Goal: Ask a question

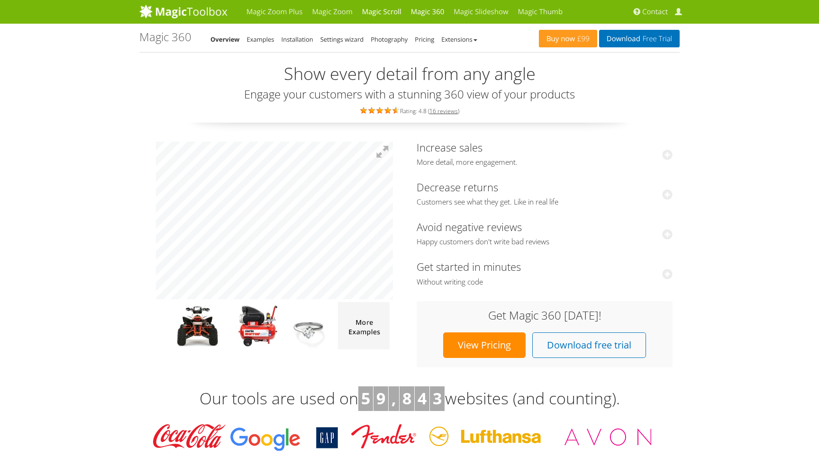
click at [388, 13] on link "Magic Scroll" at bounding box center [381, 12] width 49 height 24
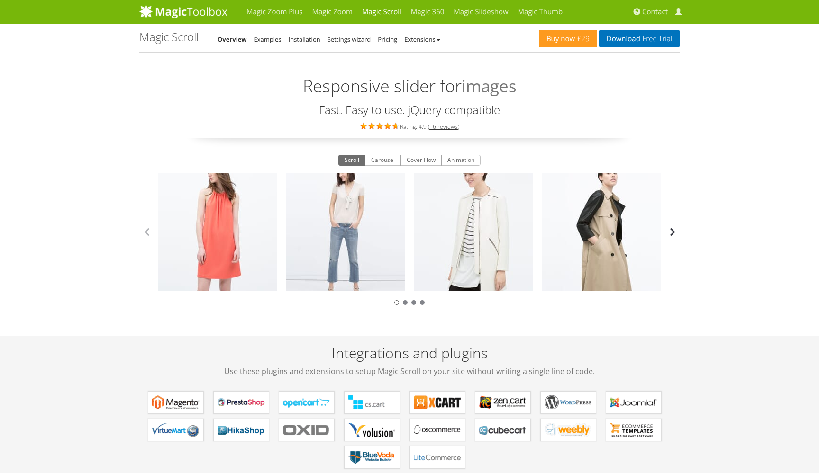
click at [677, 233] on button "button" at bounding box center [672, 232] width 14 height 14
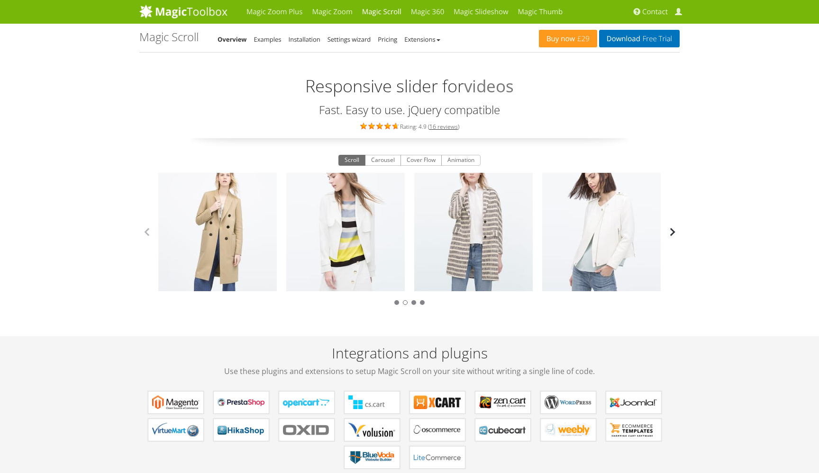
click at [677, 233] on button "button" at bounding box center [672, 232] width 14 height 14
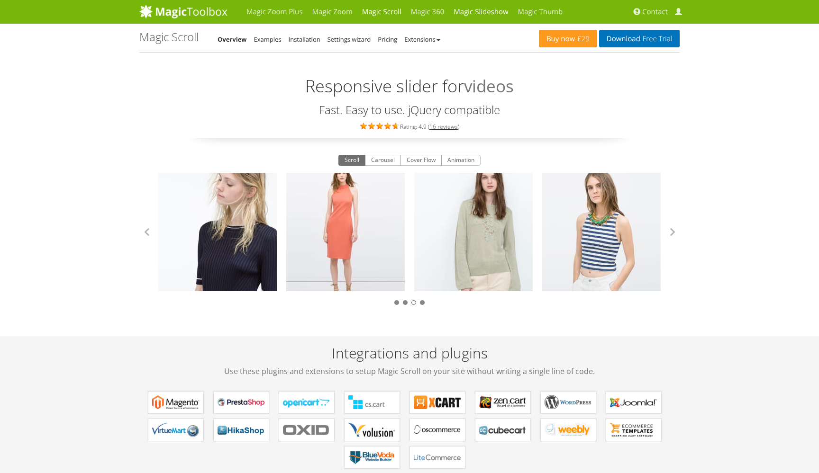
click at [473, 9] on link "Magic Slideshow" at bounding box center [481, 12] width 64 height 24
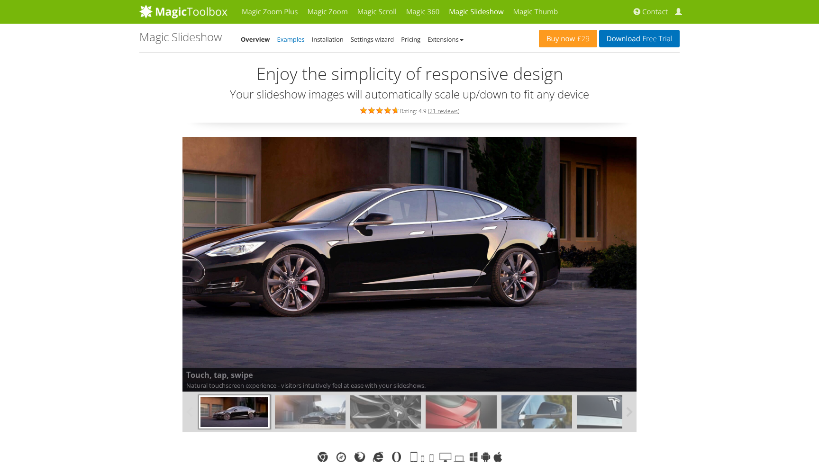
click at [298, 39] on link "Examples" at bounding box center [290, 39] width 27 height 9
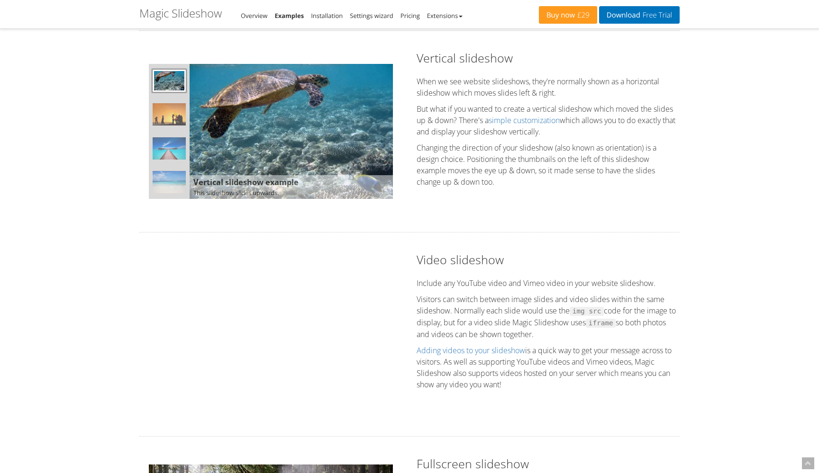
scroll to position [825, 0]
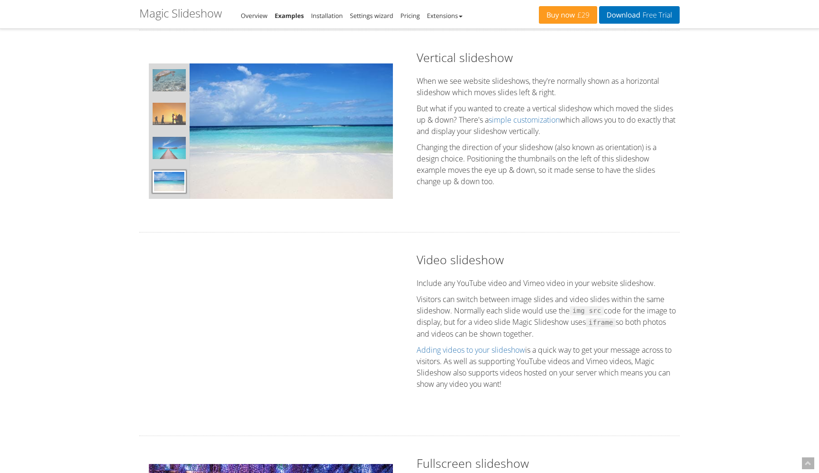
click at [194, 17] on h1 "Magic Slideshow - Examples" at bounding box center [180, 13] width 82 height 12
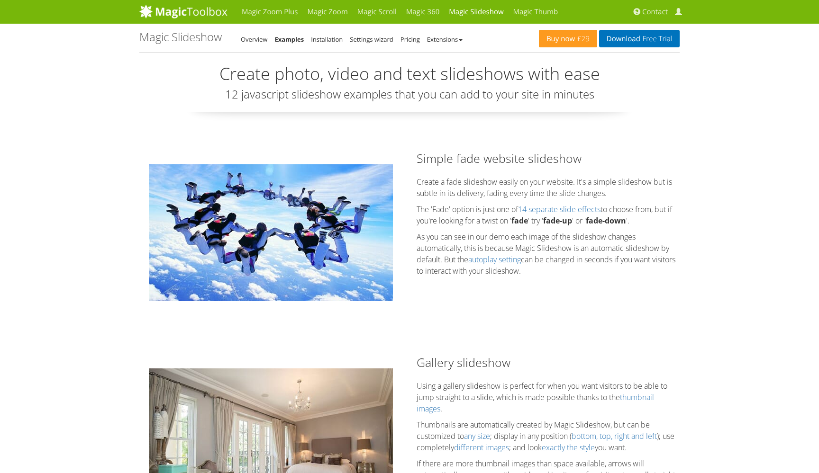
scroll to position [0, 0]
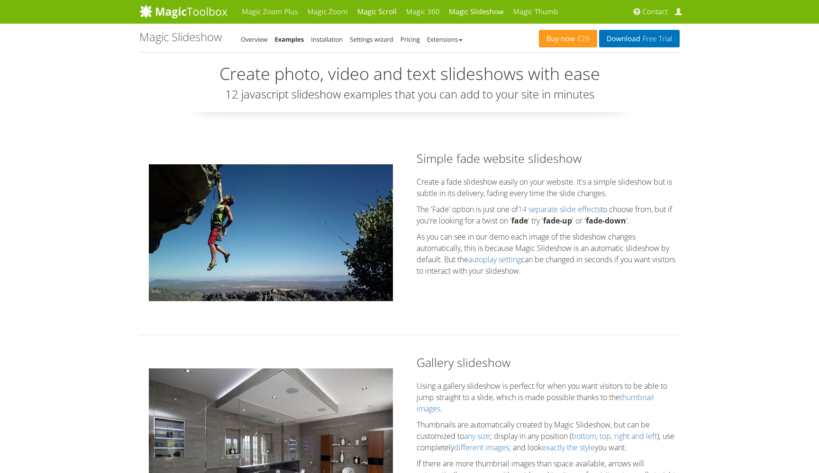
click at [373, 14] on link "Magic Scroll" at bounding box center [376, 12] width 49 height 24
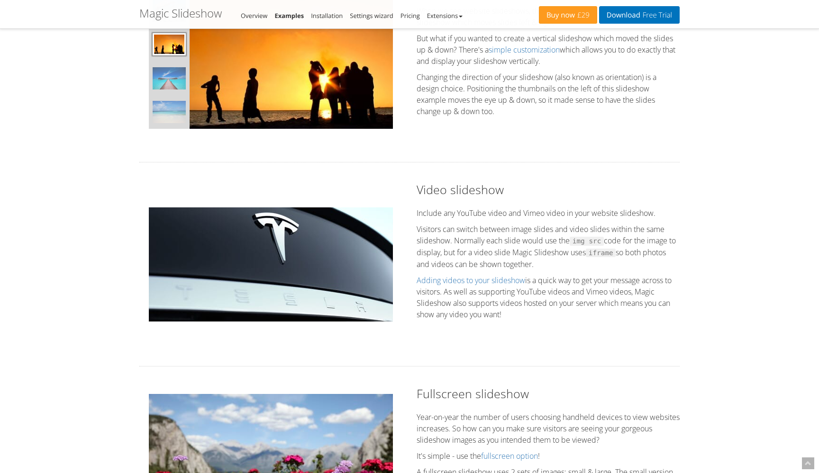
scroll to position [901, 0]
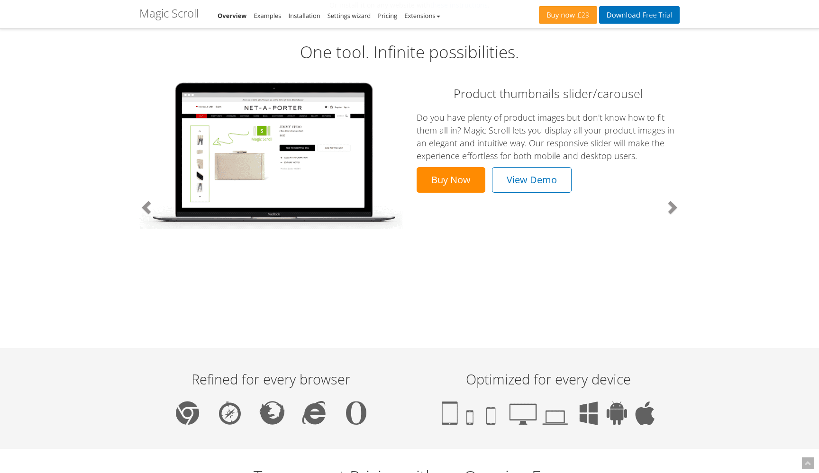
scroll to position [493, 0]
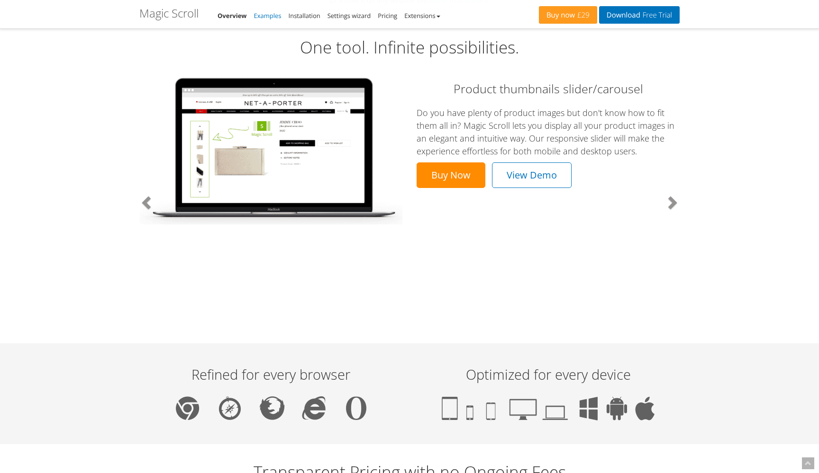
click at [259, 19] on link "Examples" at bounding box center [267, 15] width 27 height 9
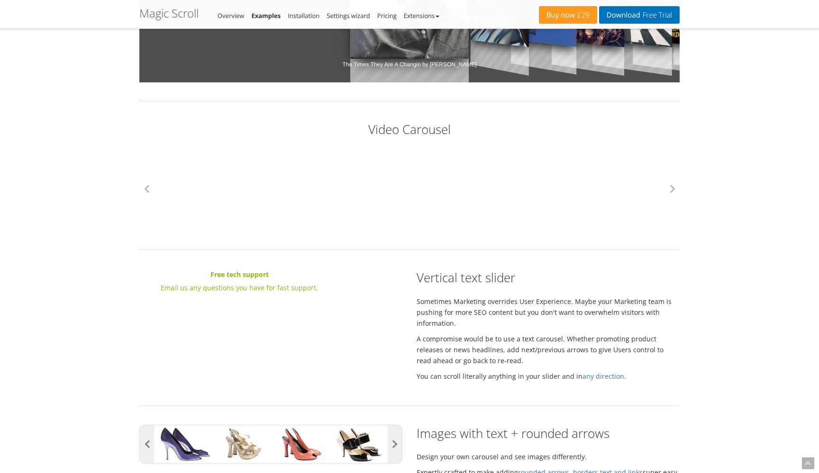
scroll to position [1145, 0]
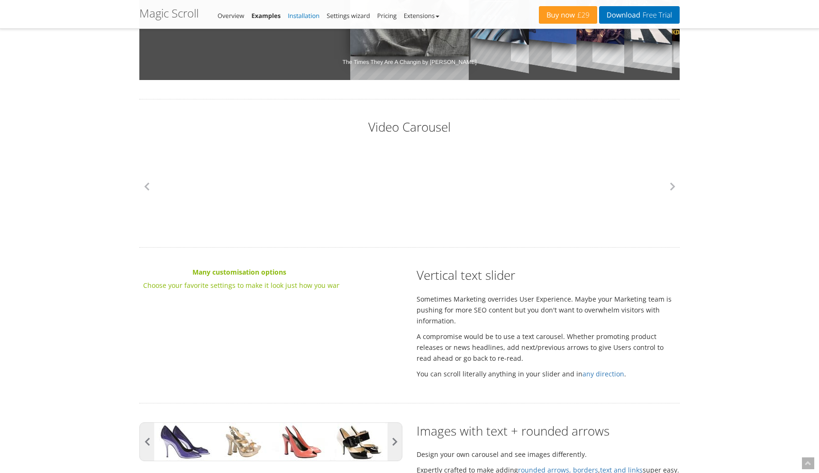
click at [310, 16] on link "Installation" at bounding box center [304, 15] width 32 height 9
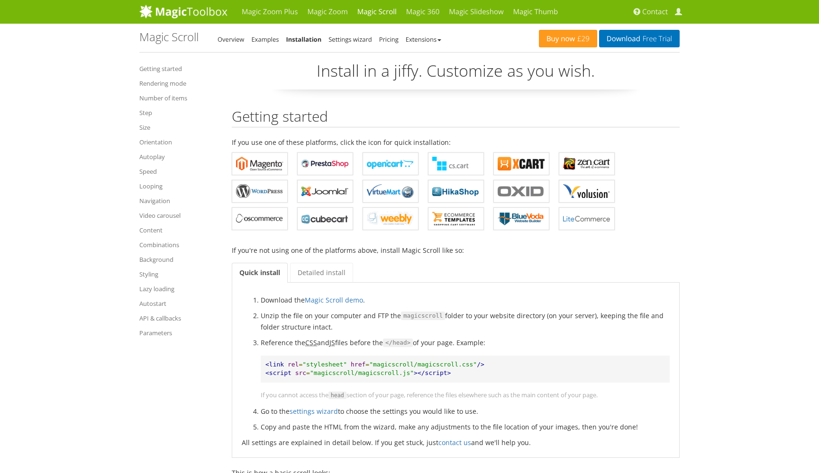
click at [170, 216] on link "Video carousel" at bounding box center [178, 215] width 78 height 11
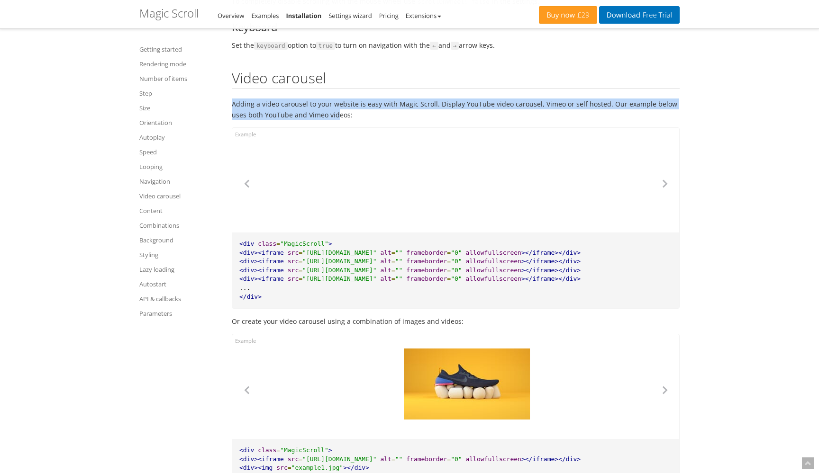
drag, startPoint x: 232, startPoint y: 76, endPoint x: 320, endPoint y: 83, distance: 88.9
click at [320, 99] on p "Adding a video carousel to your website is easy with Magic Scroll. Display YouT…" at bounding box center [456, 110] width 448 height 22
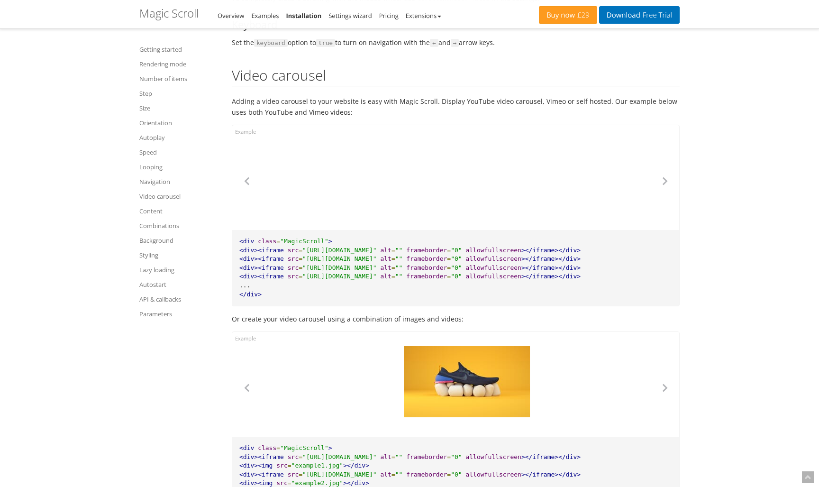
scroll to position [4624, 0]
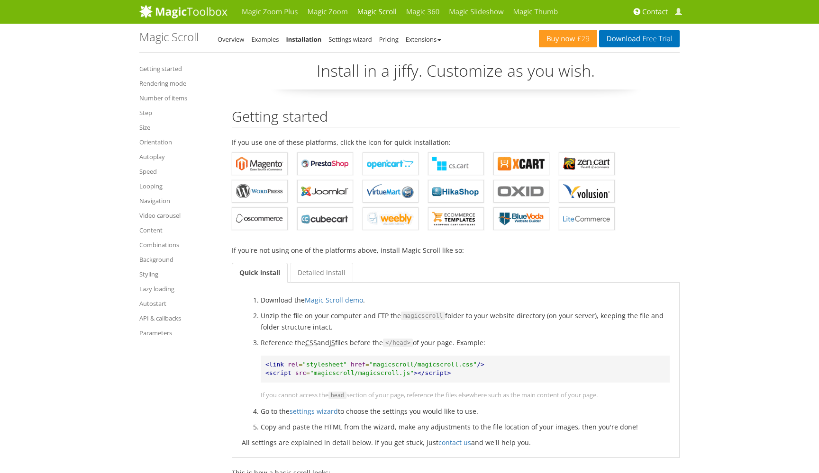
click at [649, 13] on span "Contact" at bounding box center [655, 11] width 26 height 9
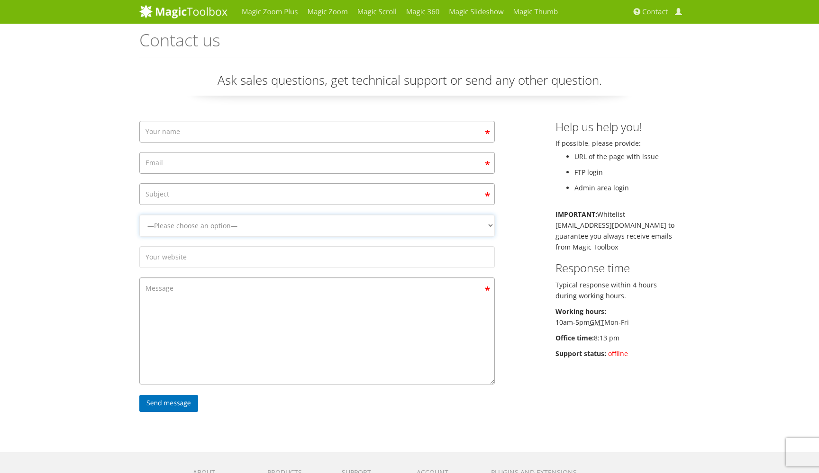
select select "Magic Scroll"
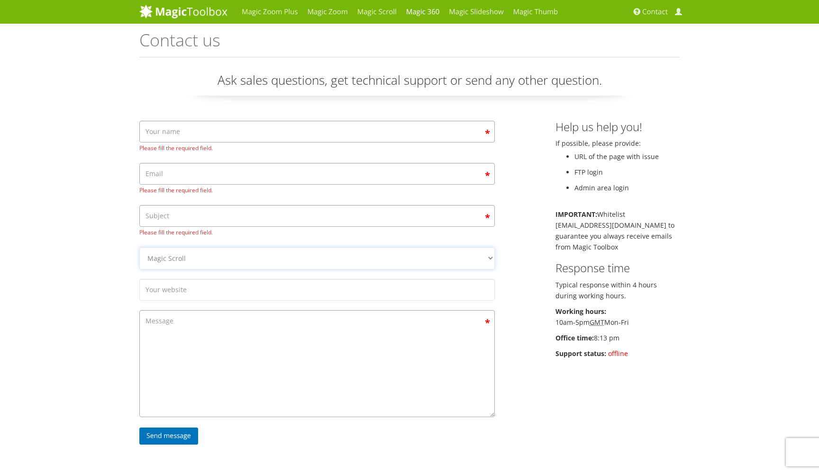
drag, startPoint x: 445, startPoint y: 221, endPoint x: 437, endPoint y: 0, distance: 221.4
click at [685, 194] on div "Please fill the required field. Please fill the required field. Please fill the…" at bounding box center [409, 289] width 554 height 336
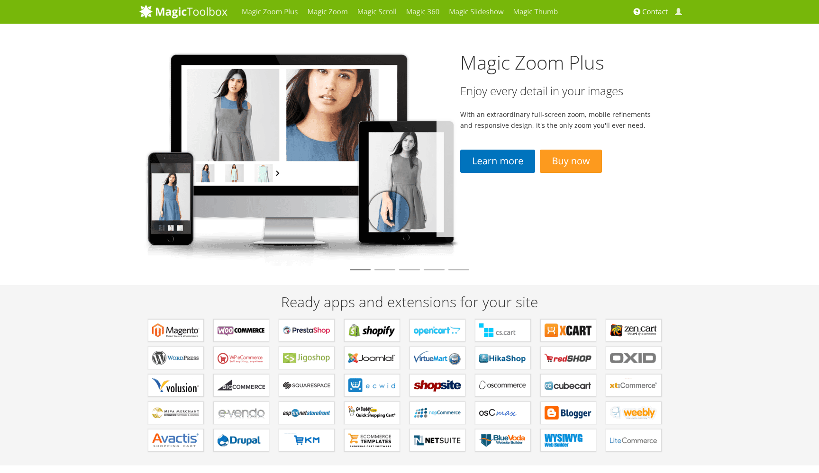
click at [653, 11] on span "Contact" at bounding box center [655, 11] width 26 height 9
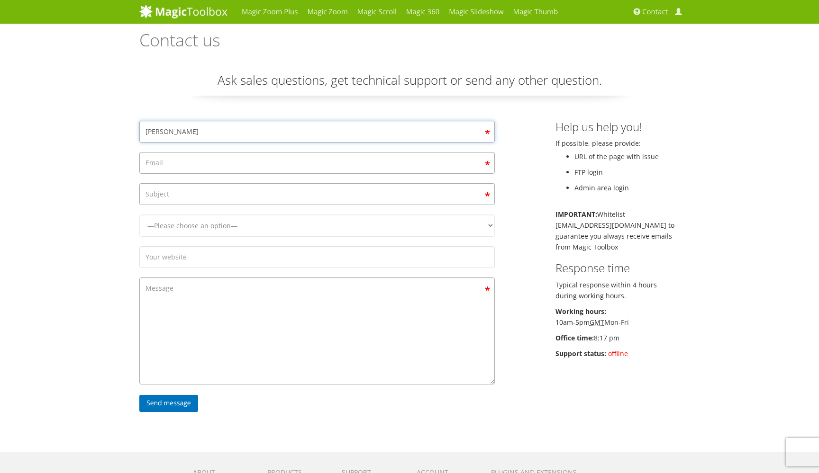
type input "[PERSON_NAME]"
type input "[EMAIL_ADDRESS][DOMAIN_NAME]"
click at [228, 317] on textarea "Contact form" at bounding box center [316, 331] width 355 height 107
paste textarea "We are trying to use mod_wordpress_magicscroll on our site, but instead of imag…"
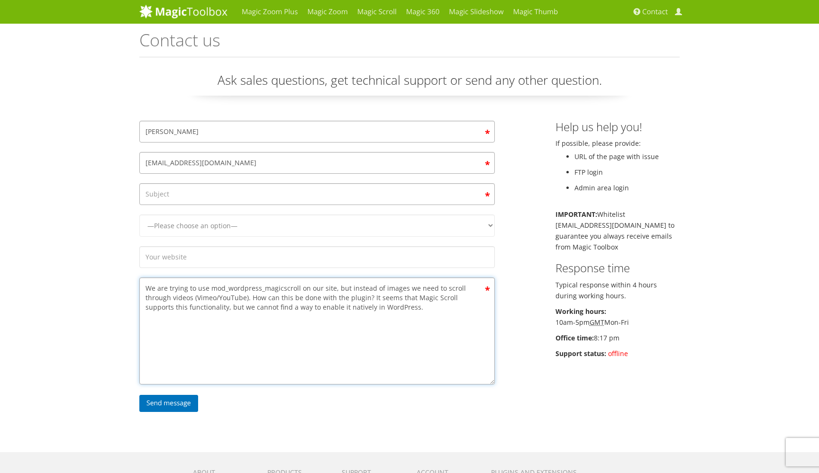
type textarea "We are trying to use mod_wordpress_magicscroll on our site, but instead of imag…"
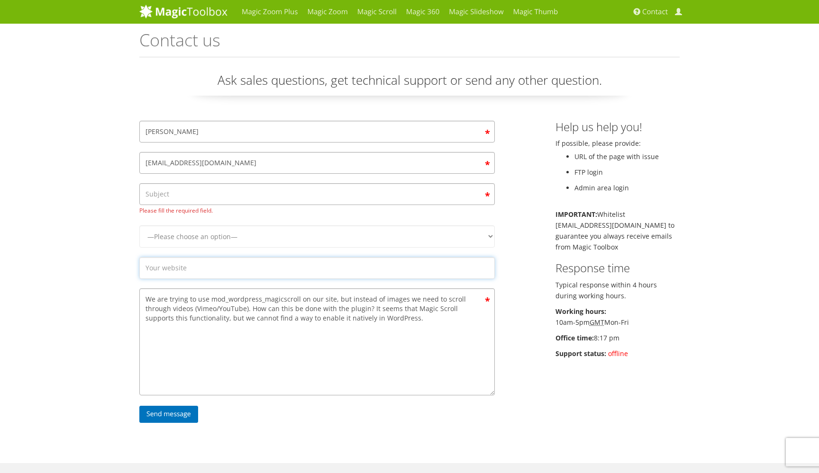
click at [217, 243] on form "[PERSON_NAME] [EMAIL_ADDRESS][DOMAIN_NAME] Please fill the required field. —Ple…" at bounding box center [316, 274] width 355 height 307
click at [326, 262] on input "VideoLogix" at bounding box center [316, 268] width 355 height 22
paste input "[URL][DOMAIN_NAME]"
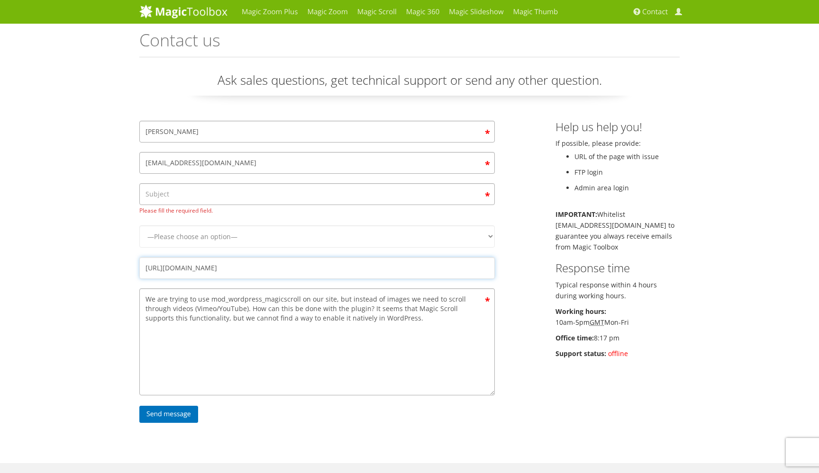
type input "[URL][DOMAIN_NAME]"
select select "Magic Scroll"
click at [248, 192] on input "Contact form" at bounding box center [316, 194] width 355 height 22
type input "Magic Scroll Video"
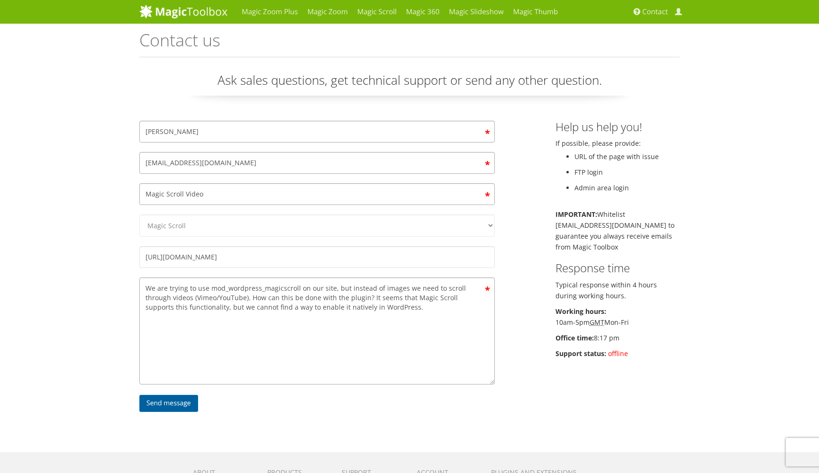
click at [184, 404] on div "Send message" at bounding box center [317, 405] width 370 height 23
click at [172, 398] on input "Send message" at bounding box center [168, 403] width 59 height 17
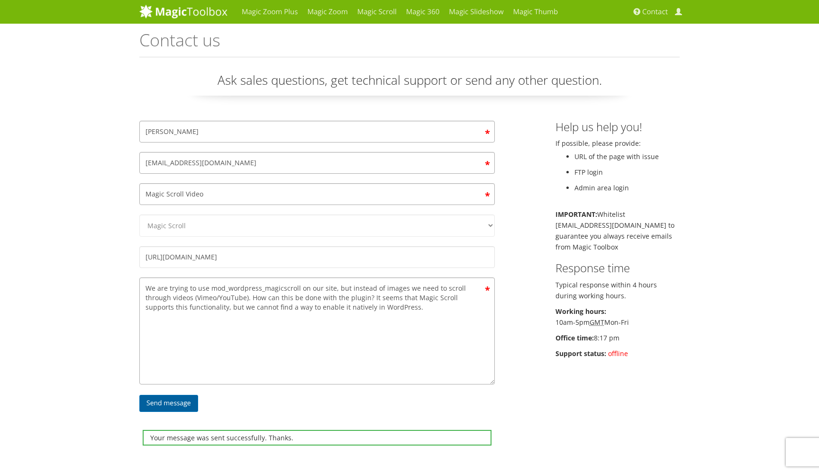
scroll to position [150, 0]
